Goal: Find specific page/section: Find specific page/section

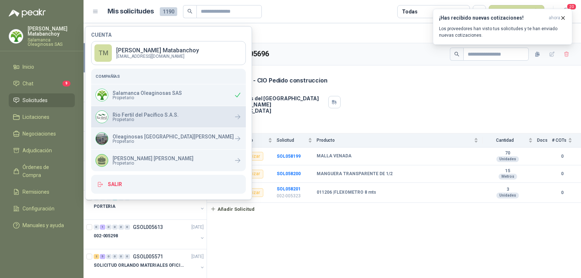
click at [148, 118] on span "Propietario" at bounding box center [146, 119] width 66 height 4
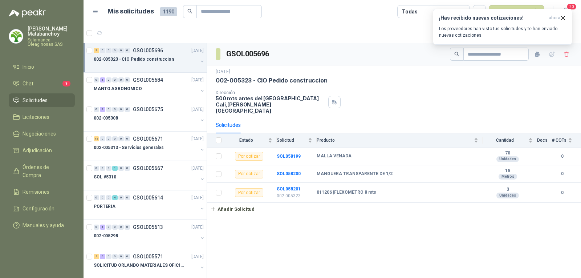
click at [314, 54] on div "GSOL005696" at bounding box center [394, 54] width 374 height 22
click at [233, 12] on input "text" at bounding box center [226, 11] width 51 height 12
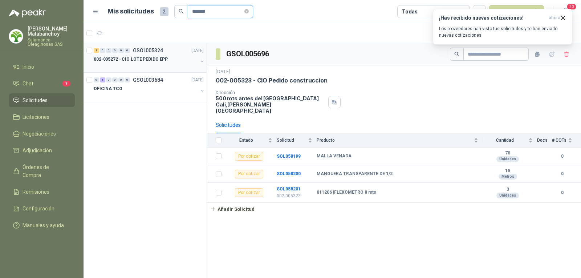
type input "*******"
click at [129, 64] on div at bounding box center [146, 67] width 104 height 6
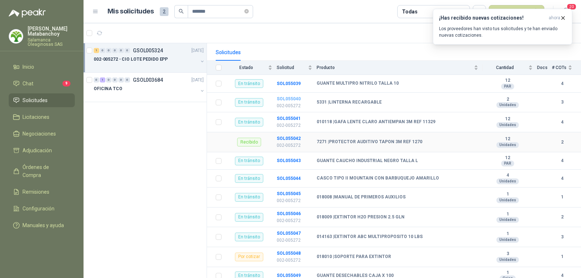
scroll to position [145, 0]
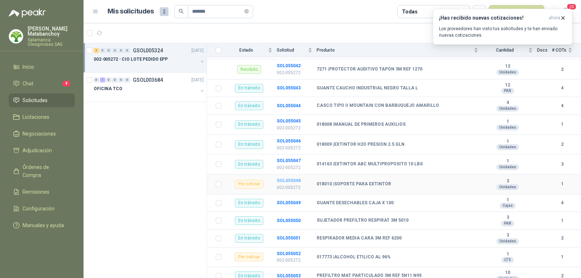
click at [295, 178] on b "SOL055048" at bounding box center [289, 180] width 24 height 5
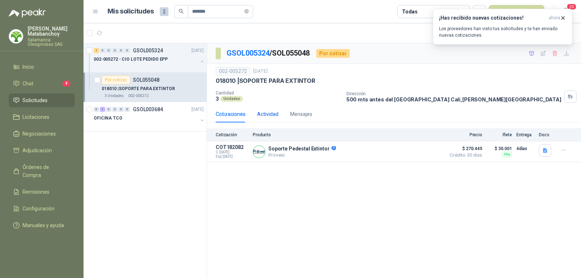
click at [264, 118] on div "Actividad" at bounding box center [267, 114] width 21 height 8
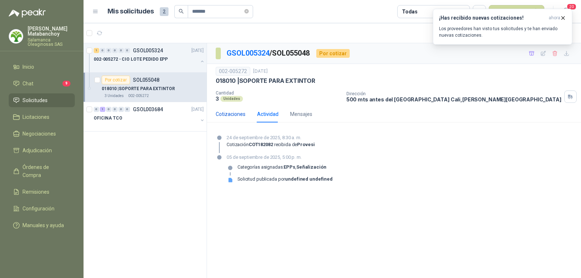
click at [238, 118] on div "Cotizaciones" at bounding box center [231, 114] width 30 height 8
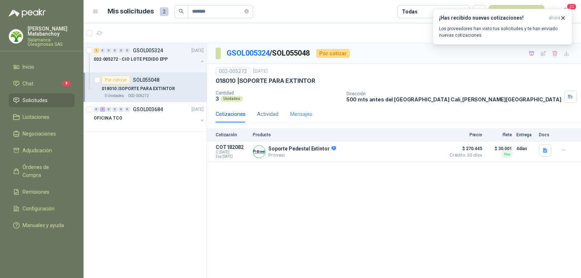
click at [301, 109] on div "Mensajes" at bounding box center [301, 114] width 22 height 17
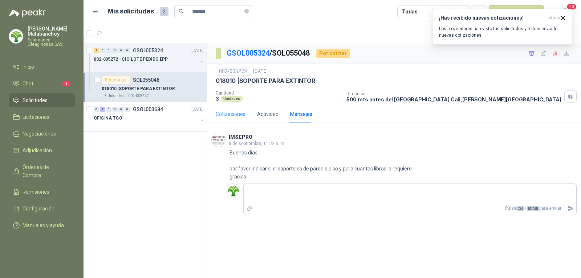
click at [235, 122] on div "Cotizaciones" at bounding box center [231, 114] width 30 height 17
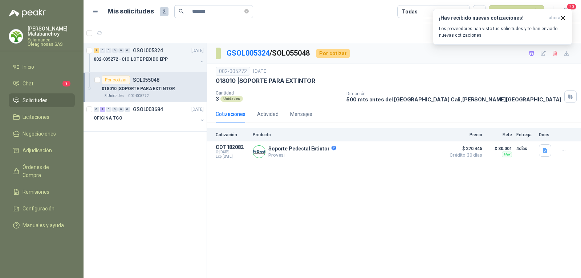
click at [173, 90] on div "018010 | SOPORTE PARA EXTINTOR" at bounding box center [153, 88] width 102 height 9
click at [265, 116] on div "Actividad" at bounding box center [267, 114] width 21 height 8
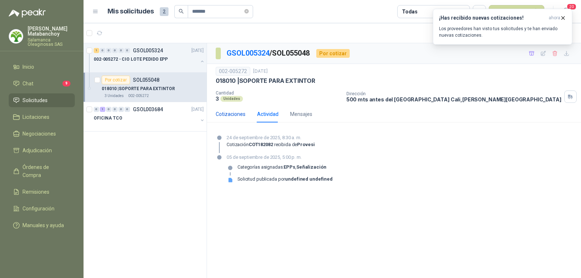
click at [231, 114] on div "Cotizaciones" at bounding box center [231, 114] width 30 height 8
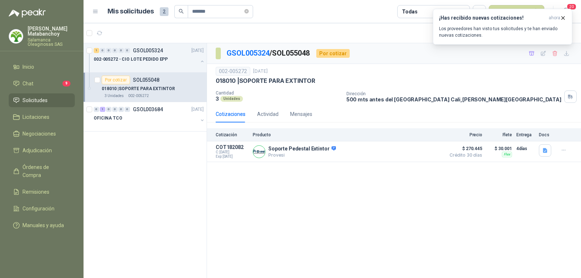
click at [173, 86] on div "018010 | SOPORTE PARA EXTINTOR" at bounding box center [153, 88] width 102 height 9
click at [164, 60] on p "002-005272 - CIO LOTE PEDIDO EPP" at bounding box center [131, 59] width 74 height 7
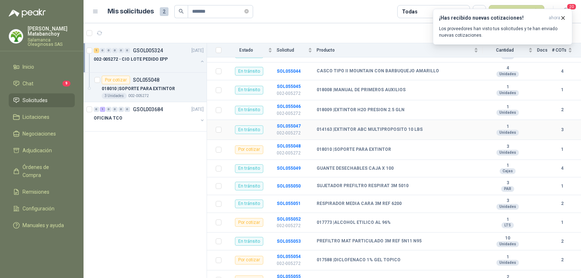
scroll to position [182, 0]
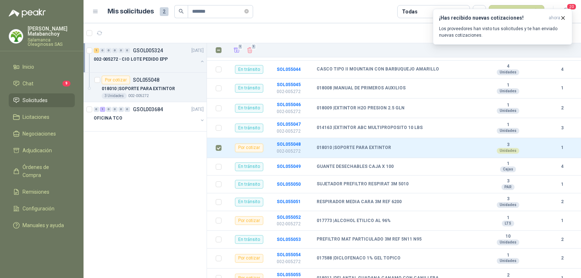
click at [279, 47] on div "1 1" at bounding box center [402, 50] width 341 height 10
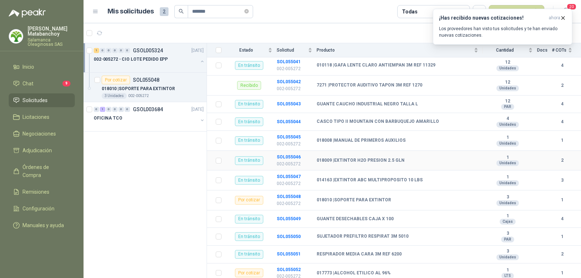
scroll to position [0, 0]
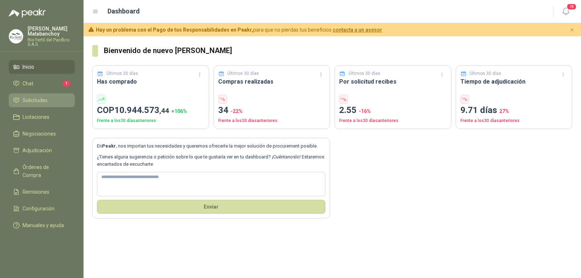
click at [12, 98] on link "Solicitudes" at bounding box center [42, 100] width 66 height 14
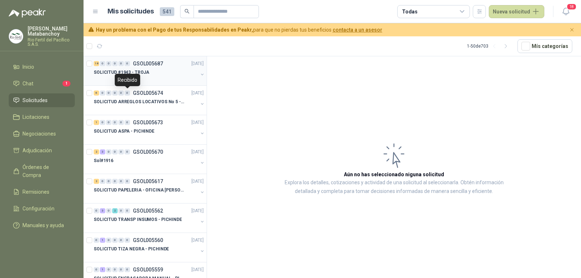
click at [143, 66] on div "18 0 0 0 0 0 GSOL005687 29/09/25" at bounding box center [150, 63] width 112 height 9
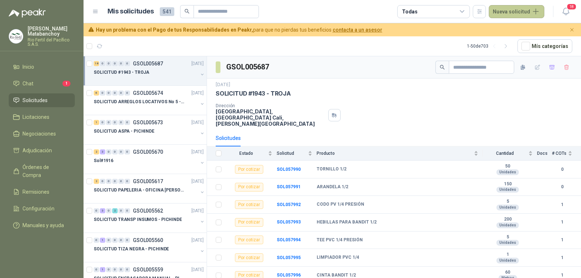
click at [519, 13] on button "Nueva solicitud" at bounding box center [517, 11] width 56 height 13
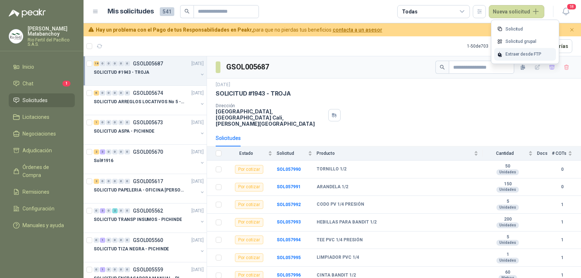
click at [513, 57] on div "Extraer desde FTP" at bounding box center [525, 54] width 62 height 13
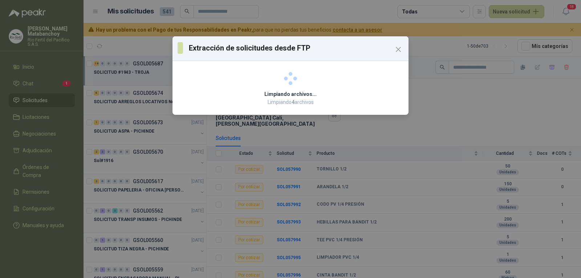
click at [271, 148] on div "Extracción de solicitudes desde FTP Limpiando archivos... Limpiando 4 archivos" at bounding box center [290, 139] width 581 height 278
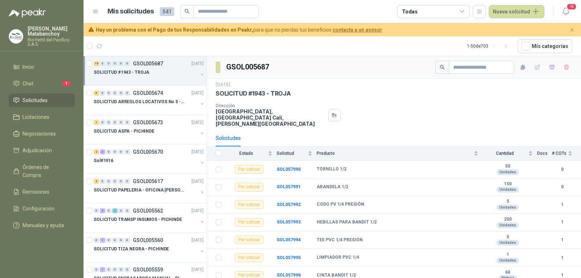
click at [61, 102] on li "Solicitudes" at bounding box center [41, 100] width 57 height 8
